Goal: Information Seeking & Learning: Check status

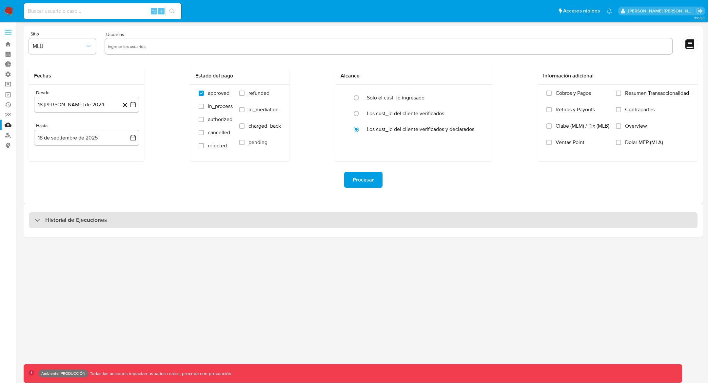
click at [50, 221] on h3 "Historial de Ejecuciones" at bounding box center [76, 220] width 62 height 8
select select "10"
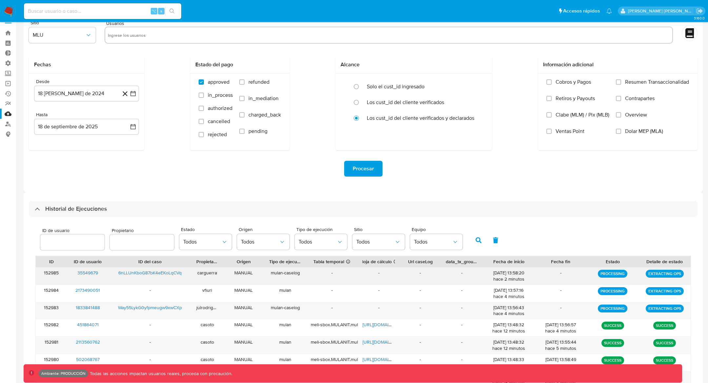
scroll to position [16, 0]
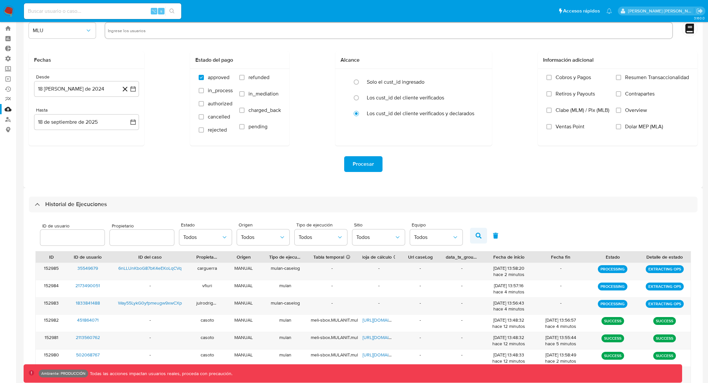
click at [470, 235] on button "button" at bounding box center [478, 236] width 17 height 16
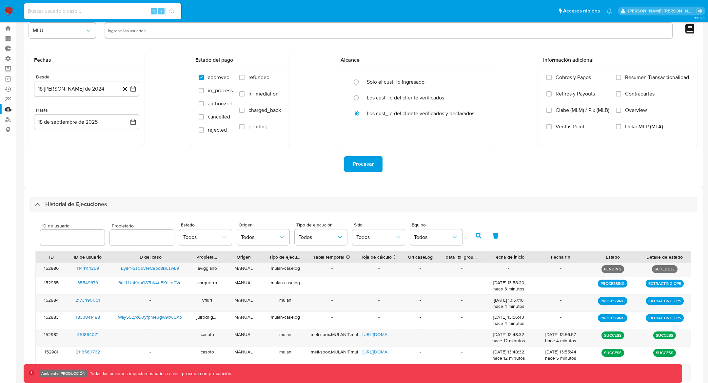
click at [476, 233] on icon "button" at bounding box center [479, 235] width 6 height 6
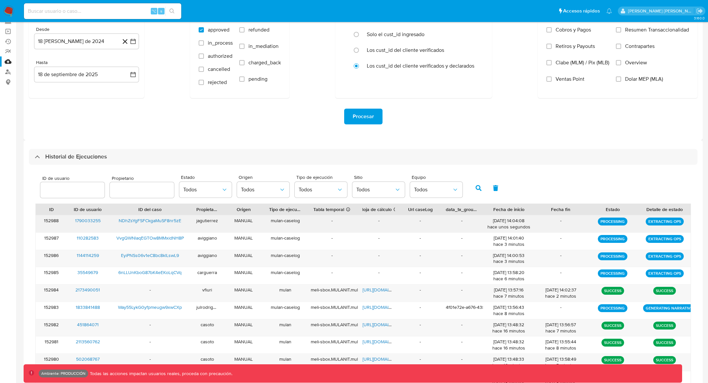
scroll to position [129, 0]
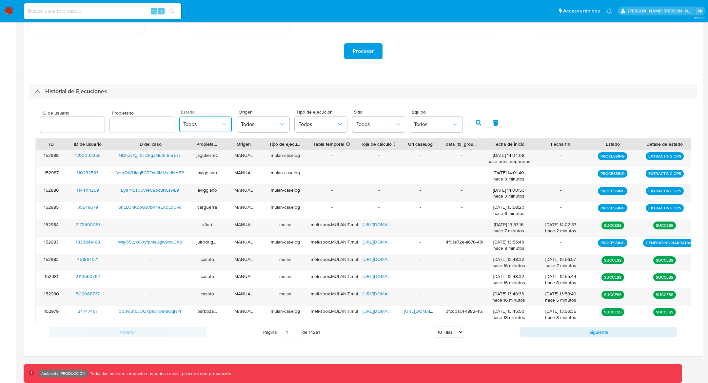
click at [221, 126] on icon "button" at bounding box center [224, 124] width 7 height 7
click at [214, 156] on div "PROCESSING" at bounding box center [202, 158] width 38 height 16
click at [470, 128] on button "button" at bounding box center [478, 123] width 17 height 16
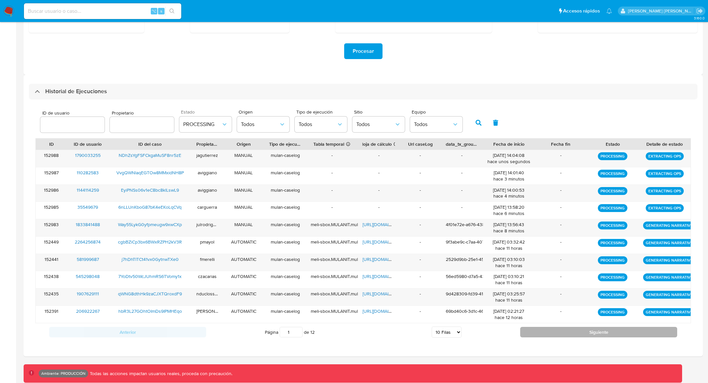
click at [561, 333] on button "Siguiente" at bounding box center [598, 332] width 157 height 10
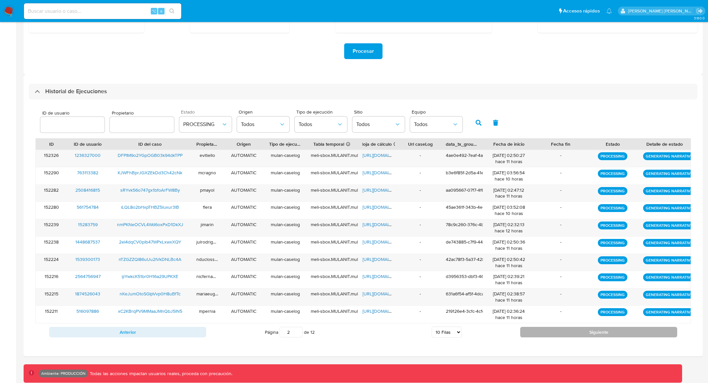
click at [561, 333] on button "Siguiente" at bounding box center [598, 332] width 157 height 10
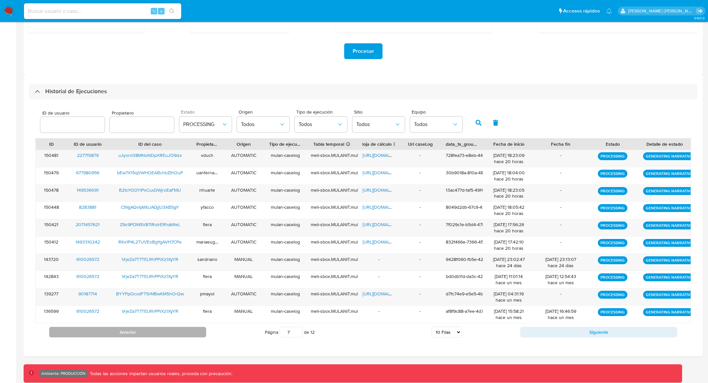
click at [178, 327] on button "Anterior" at bounding box center [127, 332] width 157 height 10
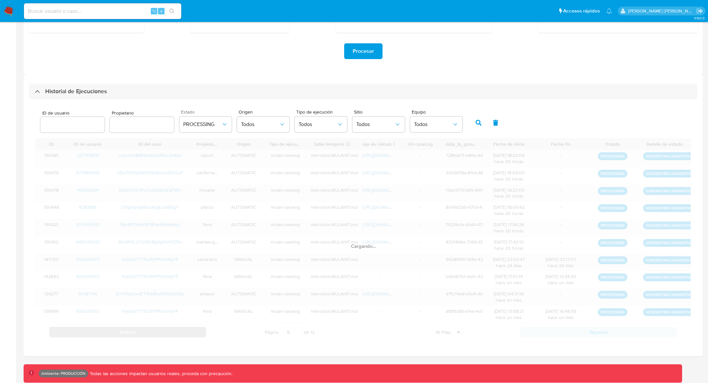
click at [178, 327] on div "Cargando..." at bounding box center [363, 239] width 656 height 203
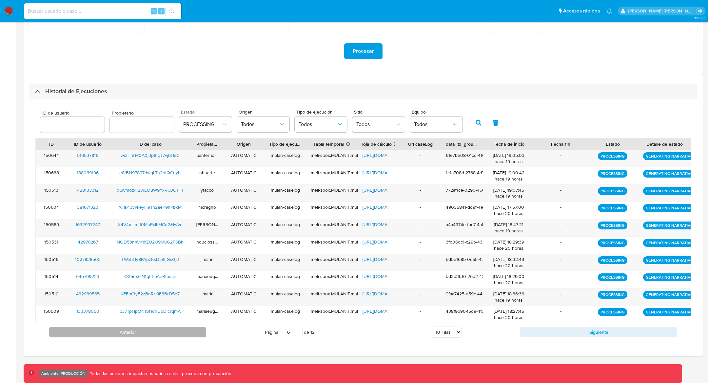
click at [178, 327] on button "Anterior" at bounding box center [127, 332] width 157 height 10
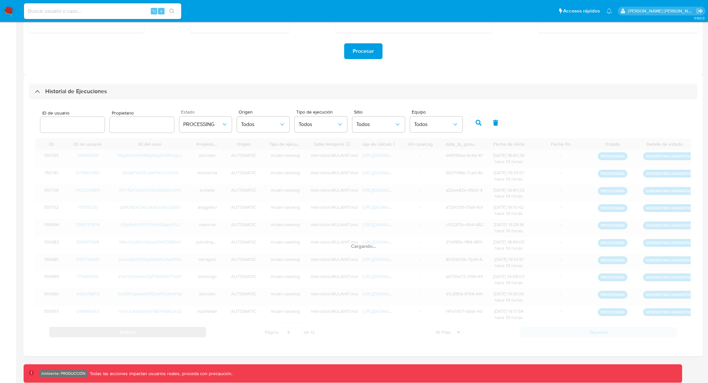
click at [178, 327] on div "ID ID de usuario ID del caso Propietario Origen Tipo de ejecución Tabla tempora…" at bounding box center [363, 239] width 656 height 203
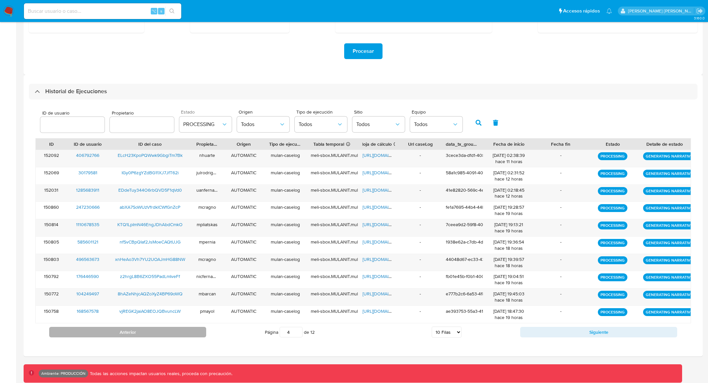
click at [178, 327] on button "Anterior" at bounding box center [127, 332] width 157 height 10
type input "1"
